Goal: Task Accomplishment & Management: Manage account settings

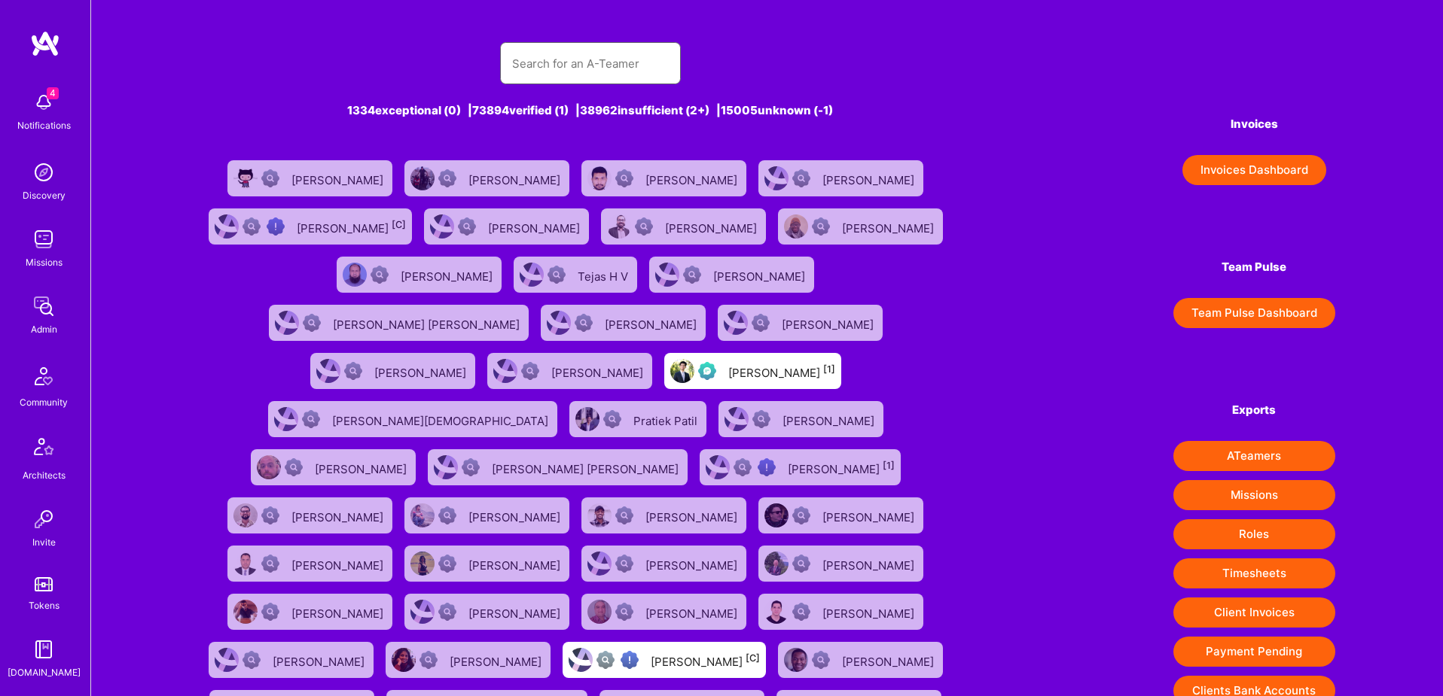
click at [617, 72] on input "text" at bounding box center [590, 63] width 157 height 38
paste input "Ciao cara, hai disponibilità mercoledì o giovedì [PERSON_NAME] prossima settima…"
type input "Ciao cara, hai disponibilità mercoledì o giovedì [PERSON_NAME] prossima settima…"
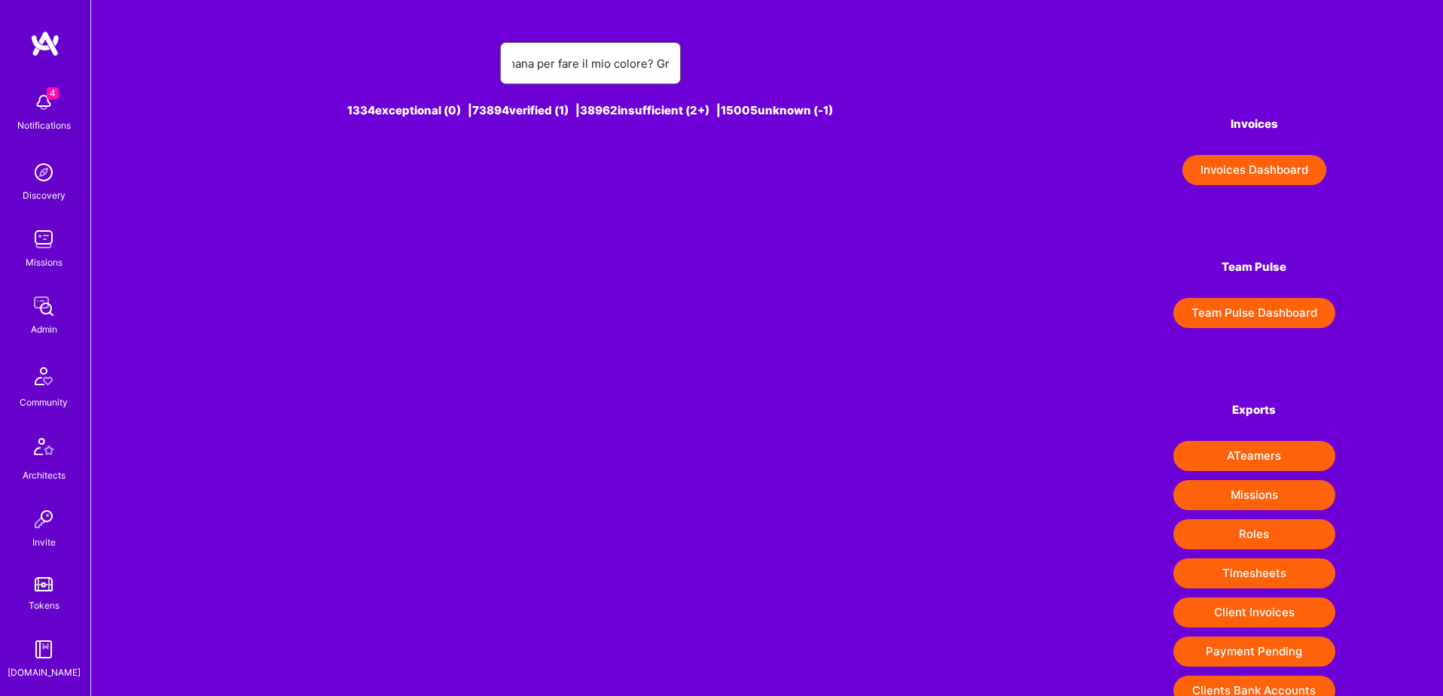
click at [581, 70] on input "Ciao cara, hai disponibilità mercoledì o giovedì mattina della prossima settima…" at bounding box center [590, 63] width 157 height 38
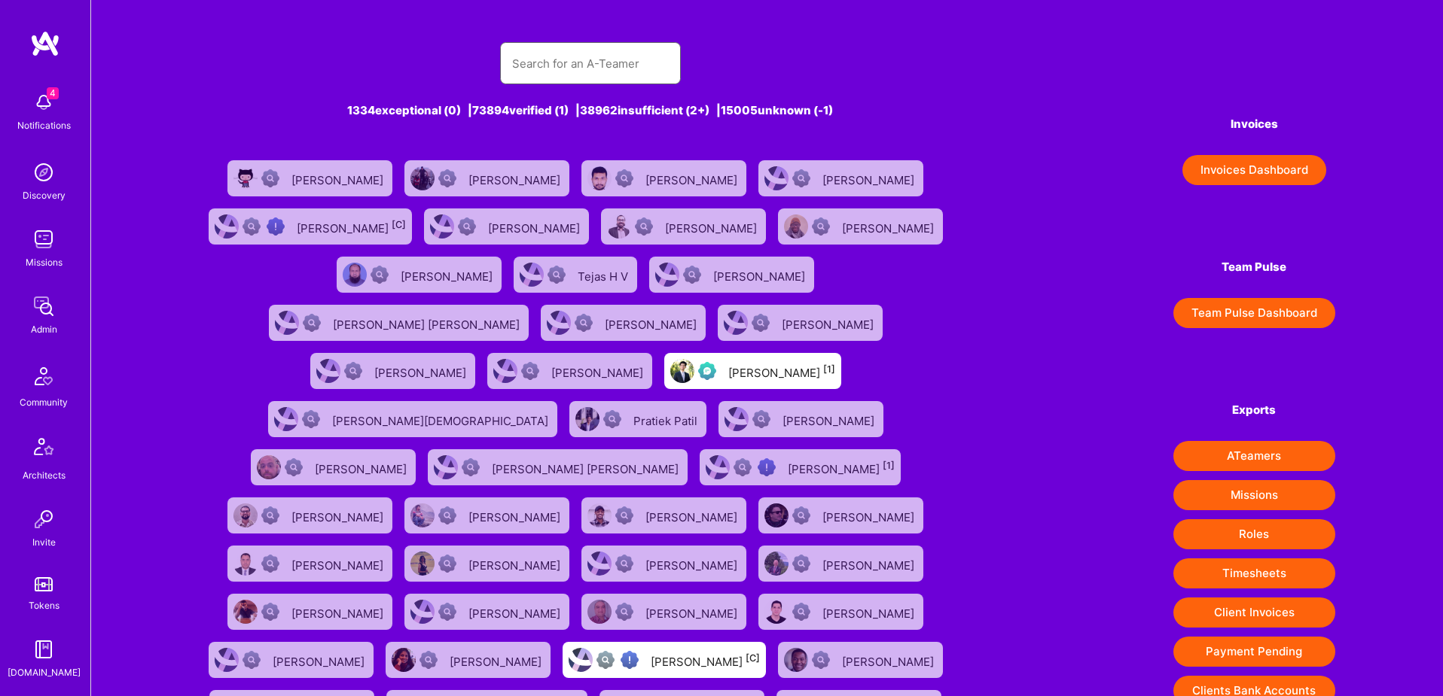
paste input "NABEEL khalaf"
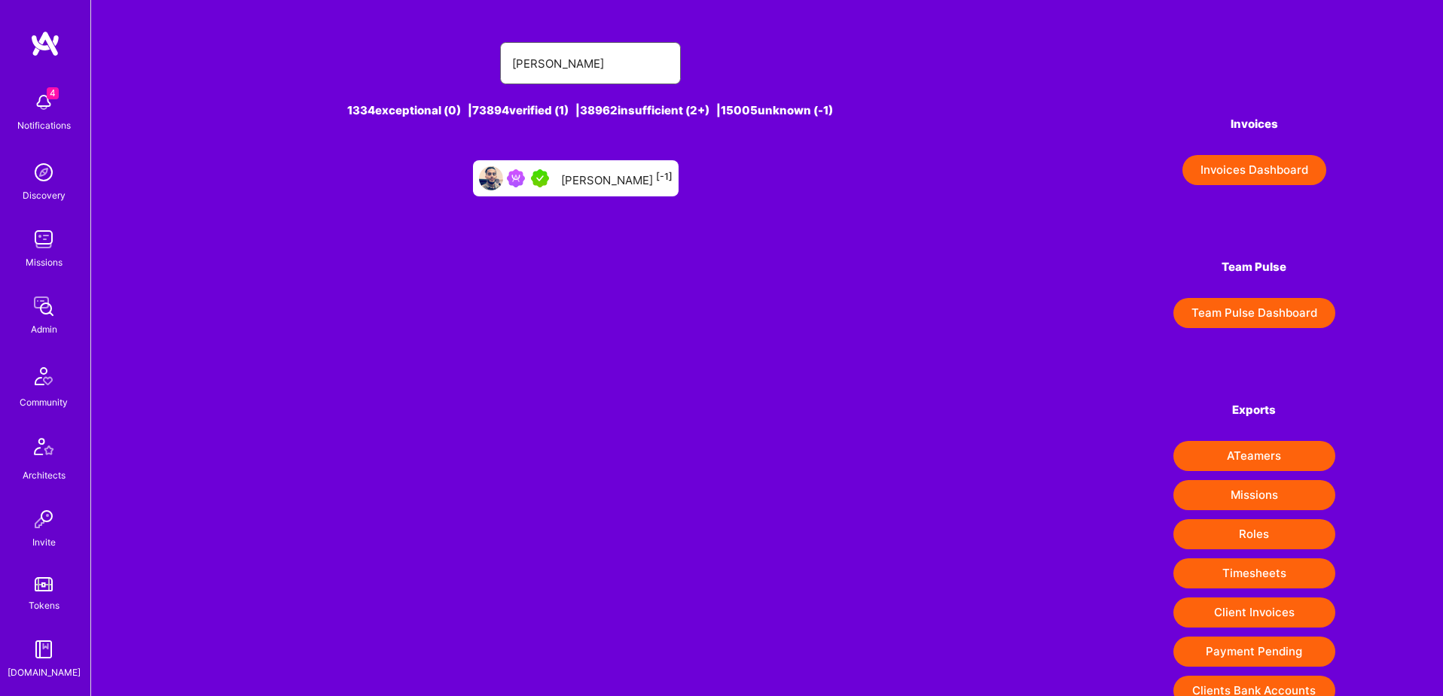
type input "NABEEL khalaf"
click at [664, 176] on div "Nabeel Khalaf [-1]" at bounding box center [576, 178] width 206 height 36
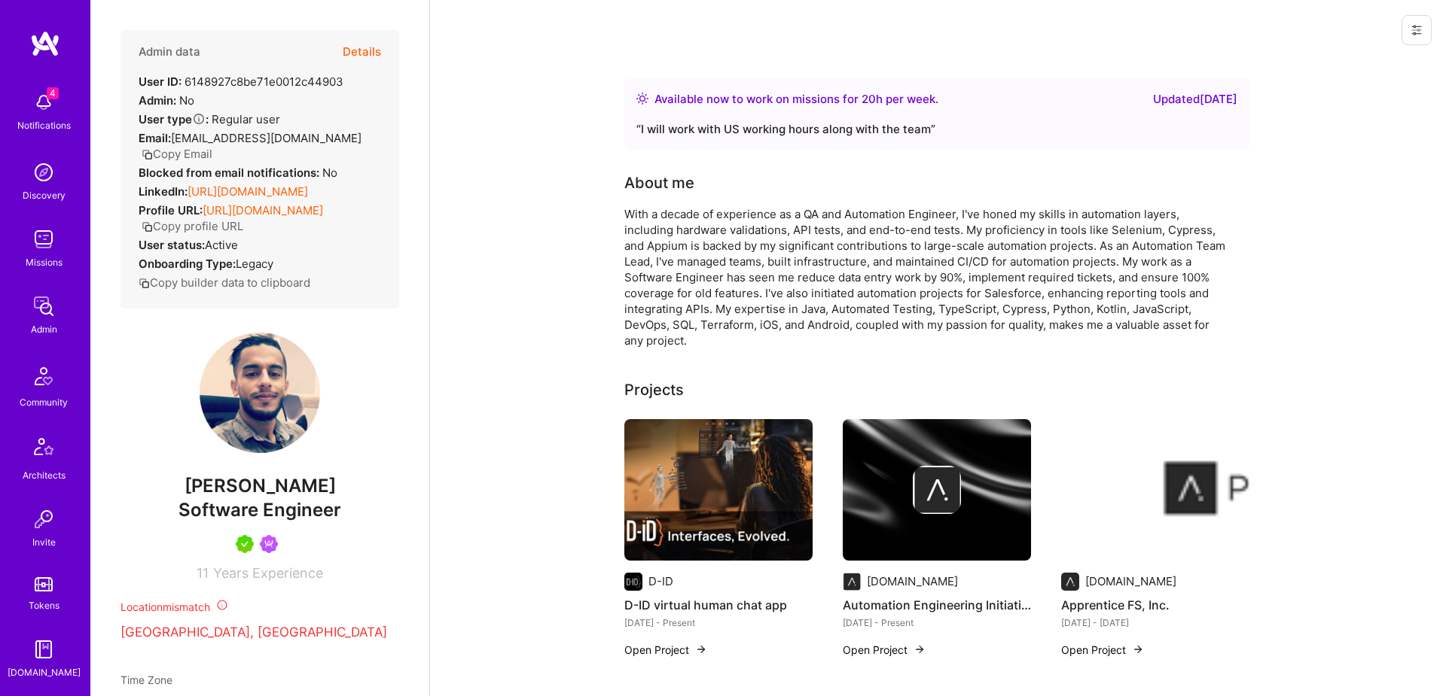
click at [357, 44] on button "Details" at bounding box center [362, 52] width 38 height 44
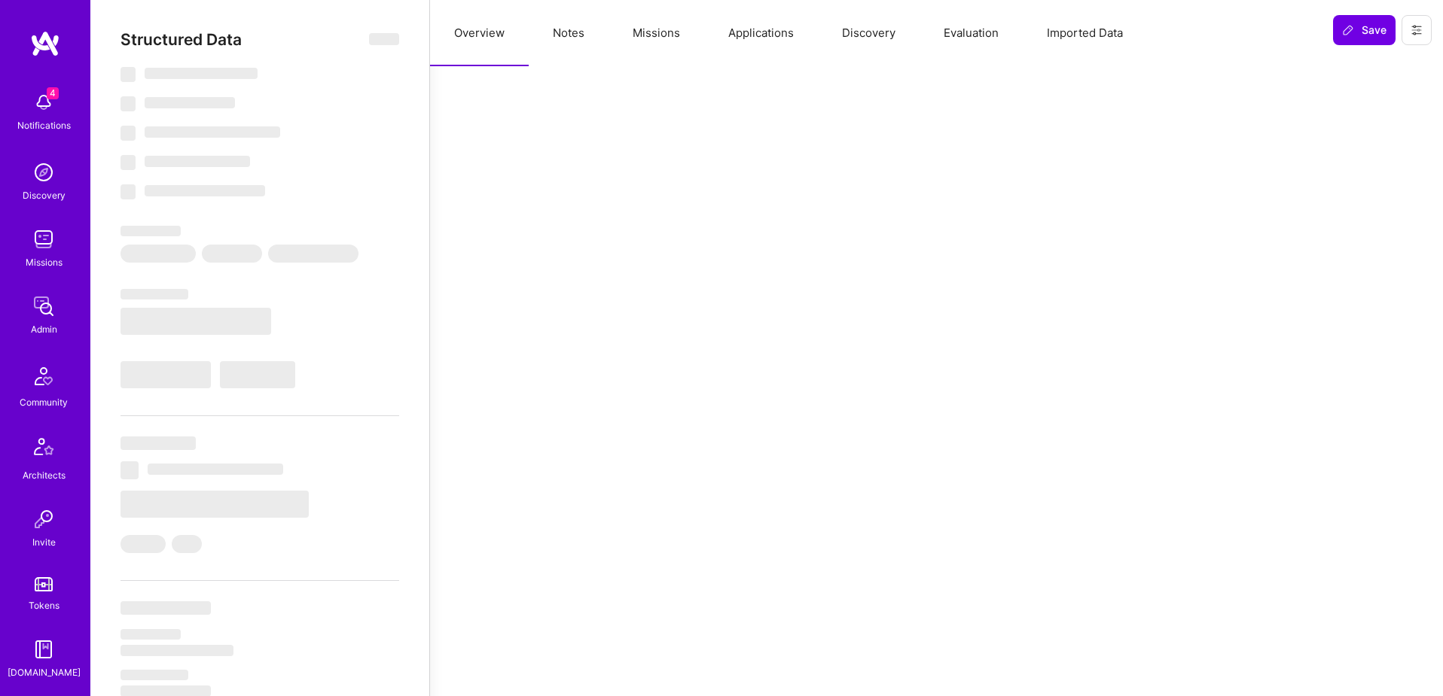
type textarea "x"
select select "Right Now"
select select "5"
select select "7"
select select "6"
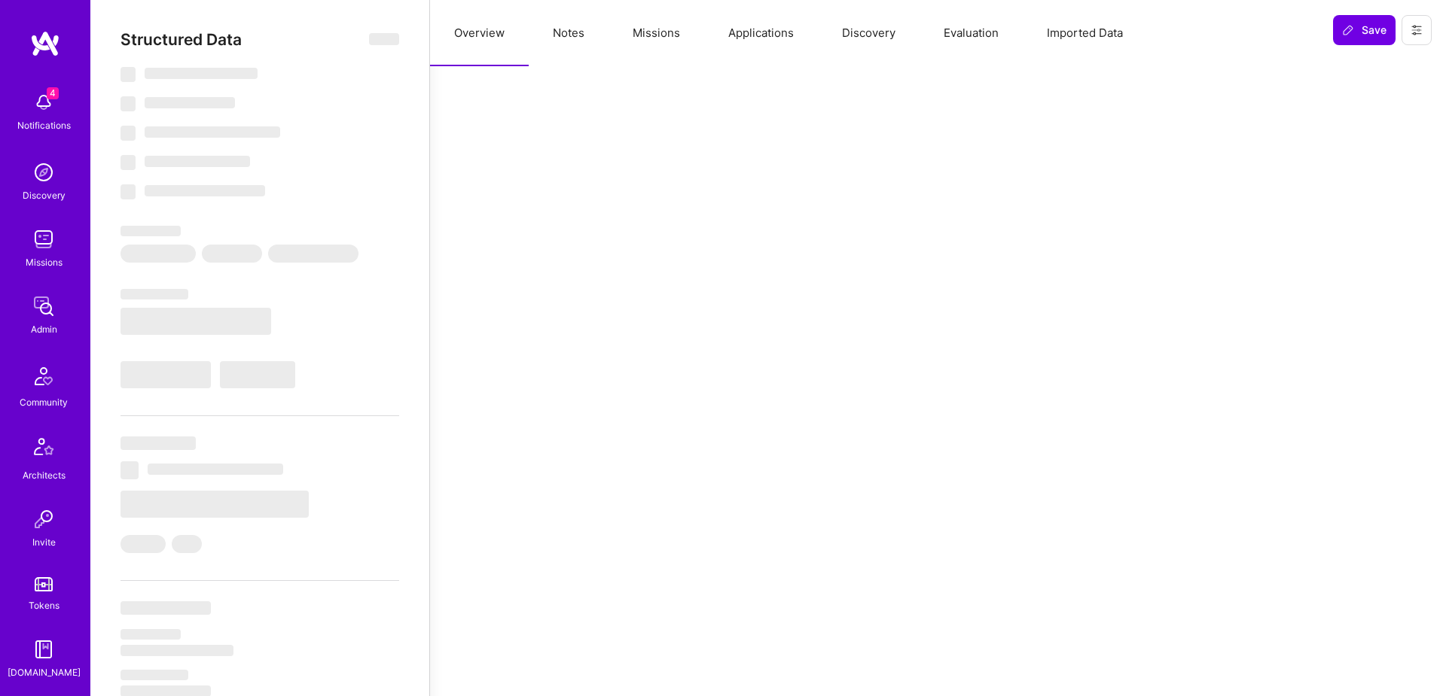
select select "6"
select select "IL"
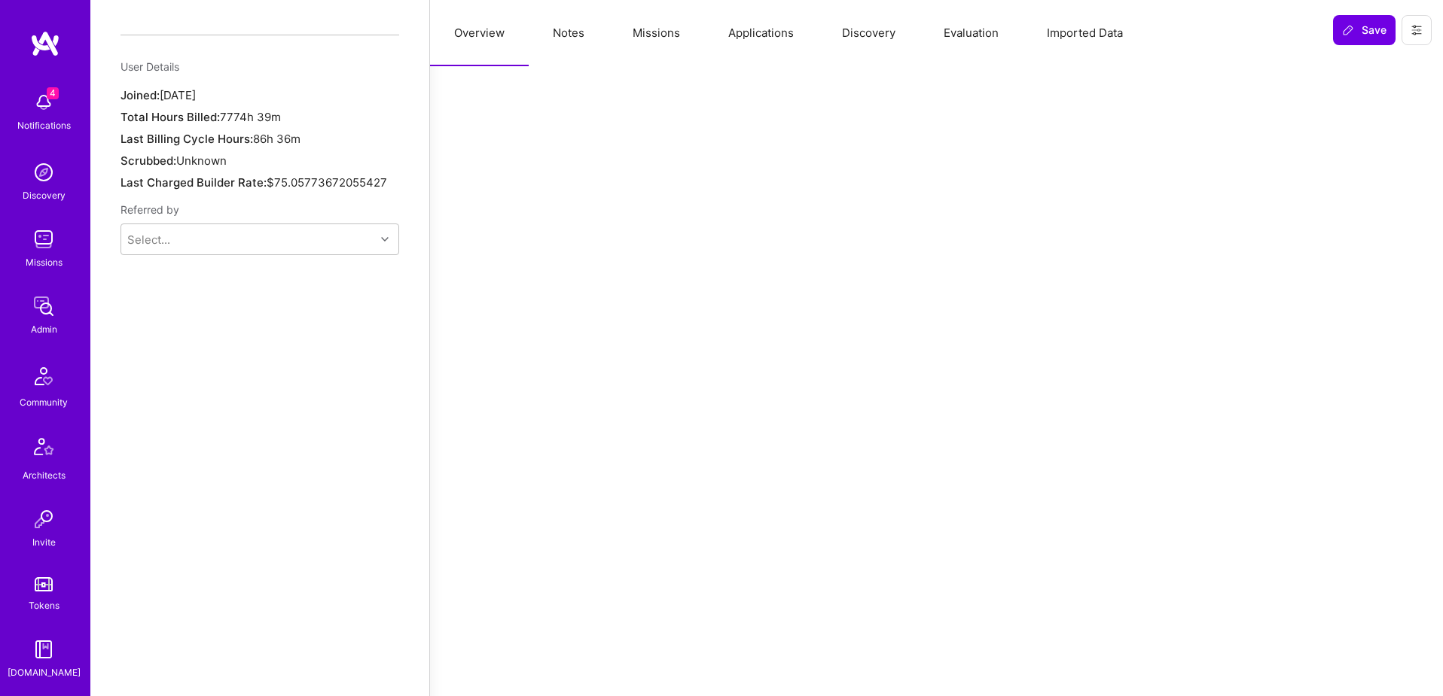
scroll to position [1133, 0]
click at [1412, 29] on icon at bounding box center [1416, 30] width 9 height 2
click at [1375, 77] on button "Login as Nabeel" at bounding box center [1361, 64] width 139 height 38
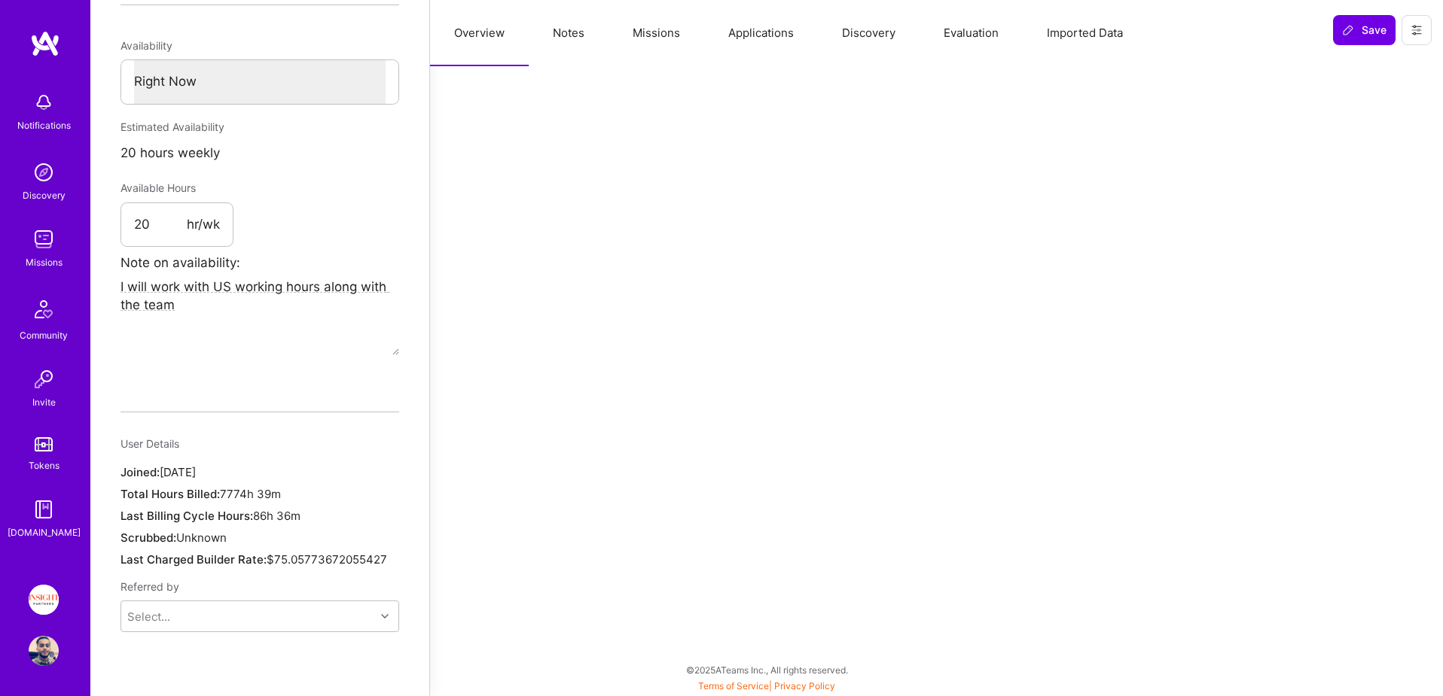
scroll to position [732, 0]
